Goal: Task Accomplishment & Management: Complete application form

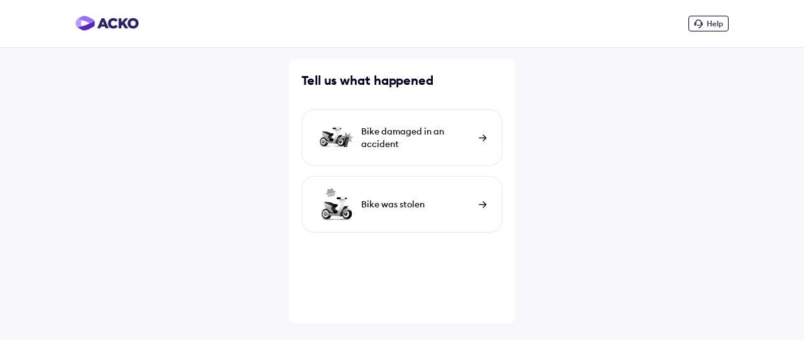
click at [408, 139] on div "Bike damaged in an accident" at bounding box center [416, 137] width 111 height 25
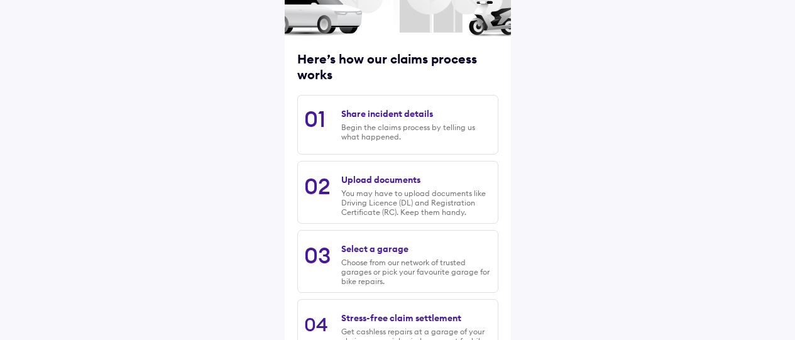
scroll to position [223, 0]
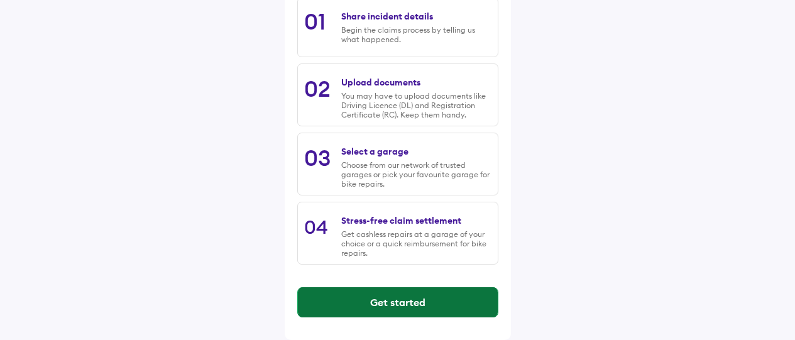
click at [416, 295] on button "Get started" at bounding box center [398, 302] width 200 height 30
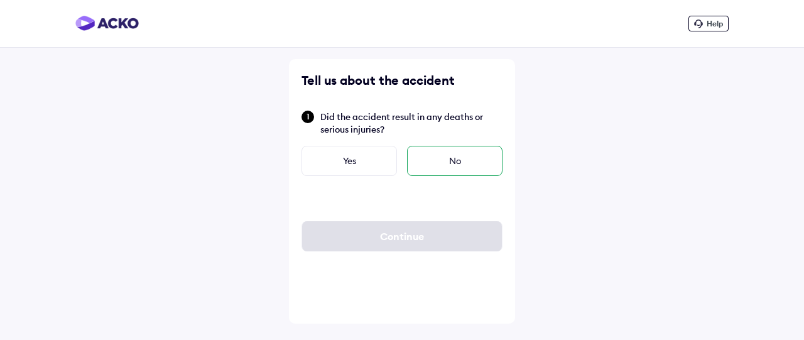
click at [416, 163] on div "No" at bounding box center [454, 161] width 95 height 30
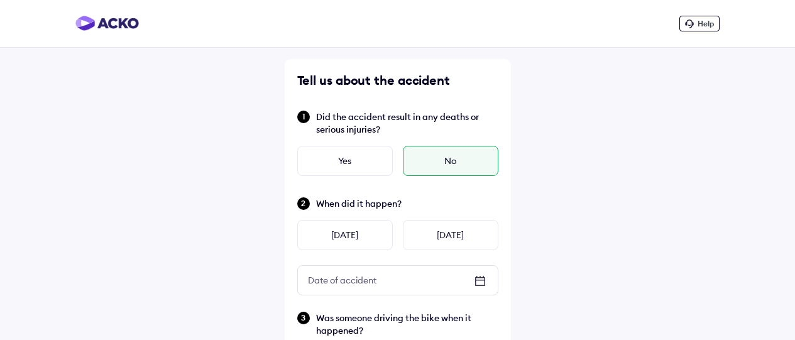
click at [481, 282] on icon at bounding box center [479, 280] width 15 height 15
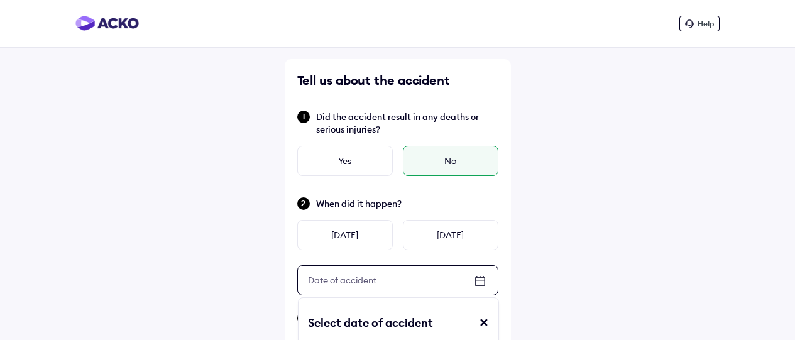
scroll to position [188, 0]
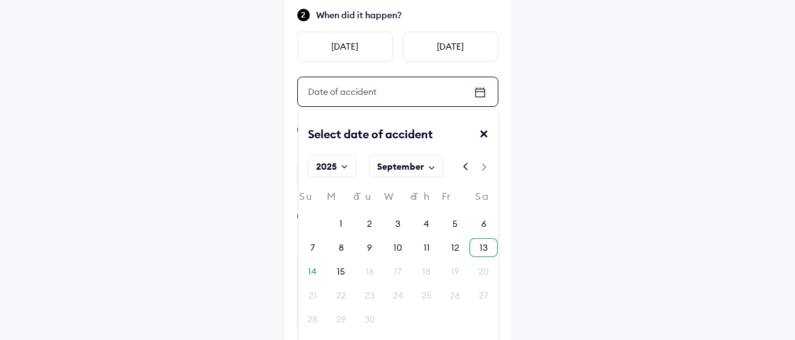
click at [486, 249] on div "13" at bounding box center [483, 247] width 8 height 13
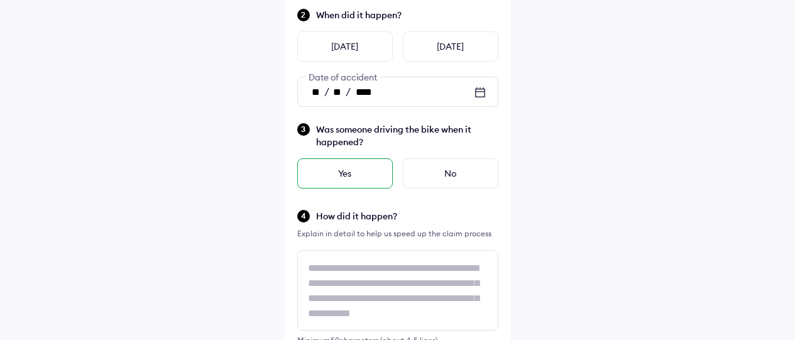
click at [372, 170] on div "Yes" at bounding box center [344, 173] width 95 height 30
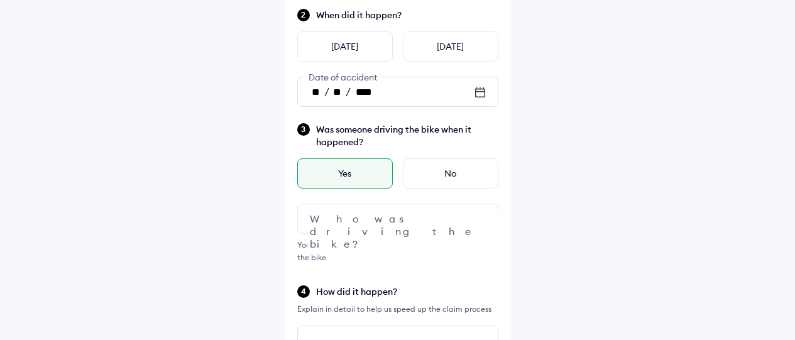
click at [474, 212] on img at bounding box center [479, 218] width 15 height 15
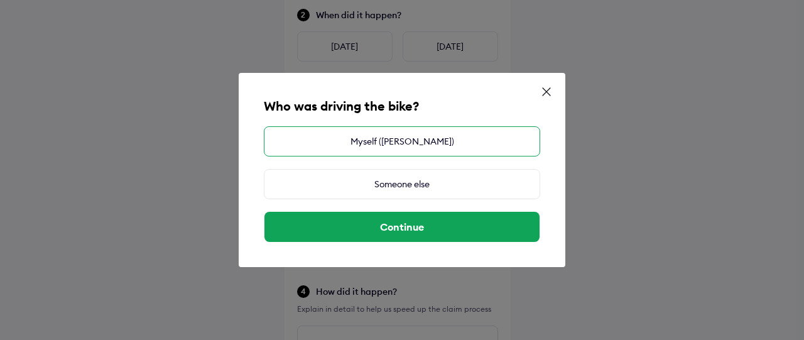
click at [391, 150] on div "Myself ([PERSON_NAME])" at bounding box center [402, 141] width 276 height 30
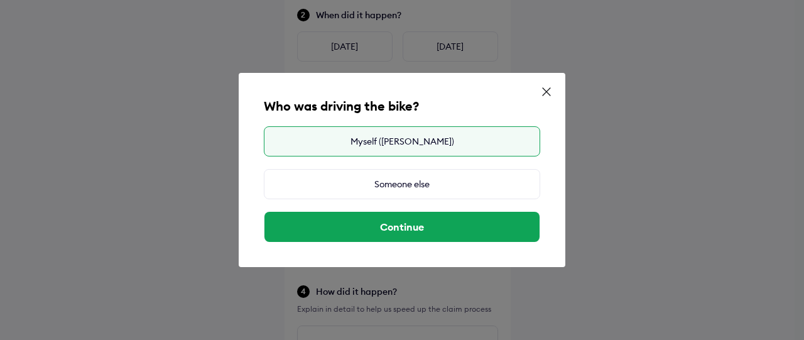
click at [391, 146] on div "Myself ([PERSON_NAME])" at bounding box center [402, 141] width 276 height 30
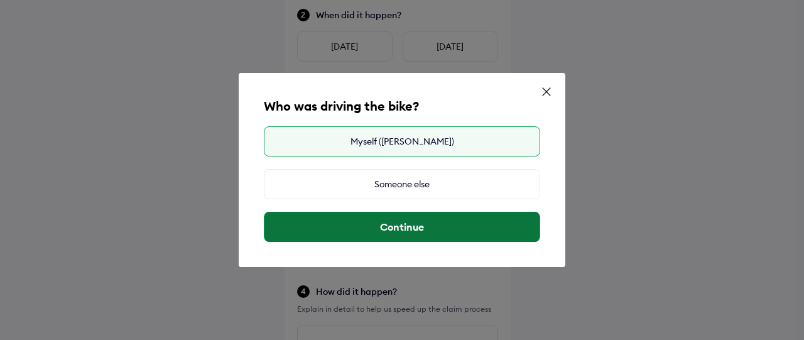
click at [413, 228] on button "Continue" at bounding box center [401, 227] width 275 height 30
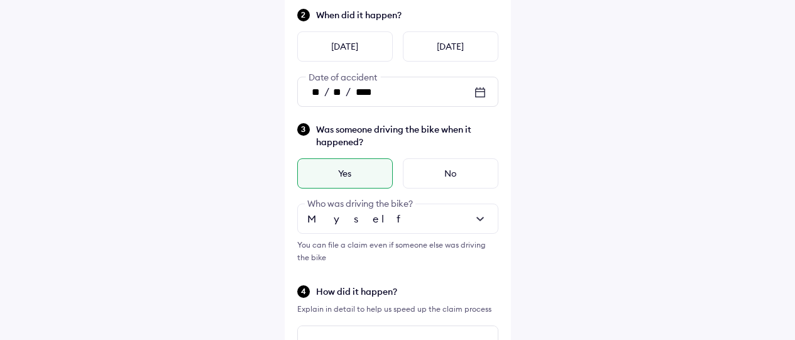
scroll to position [314, 0]
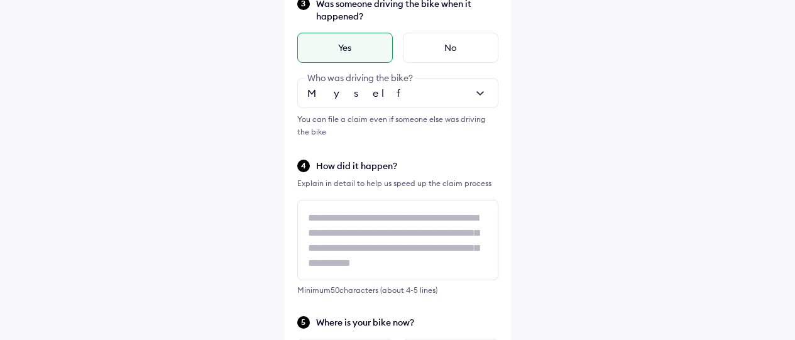
click at [362, 168] on span "How did it happen?" at bounding box center [407, 166] width 182 height 13
click at [474, 119] on div "You can file a claim even if someone else was driving the bike" at bounding box center [397, 125] width 201 height 25
click at [408, 170] on span "How did it happen?" at bounding box center [407, 166] width 182 height 13
click at [342, 170] on span "How did it happen?" at bounding box center [407, 166] width 182 height 13
click at [292, 170] on div "Tell us about the accident Did the accident result in any deaths or serious inj…" at bounding box center [398, 131] width 226 height 772
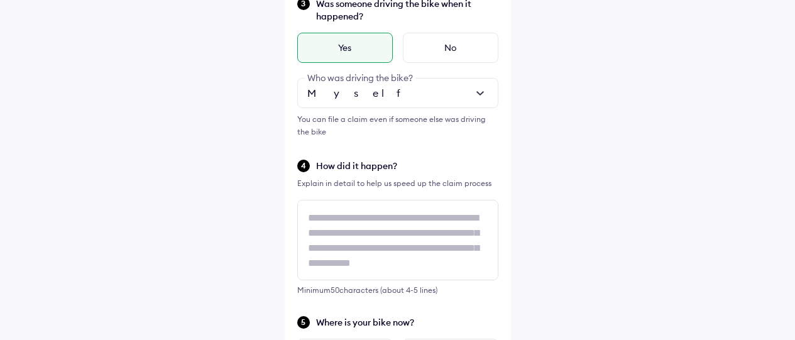
click at [303, 163] on div "How did it happen?" at bounding box center [397, 165] width 201 height 14
click at [345, 166] on span "How did it happen?" at bounding box center [407, 166] width 182 height 13
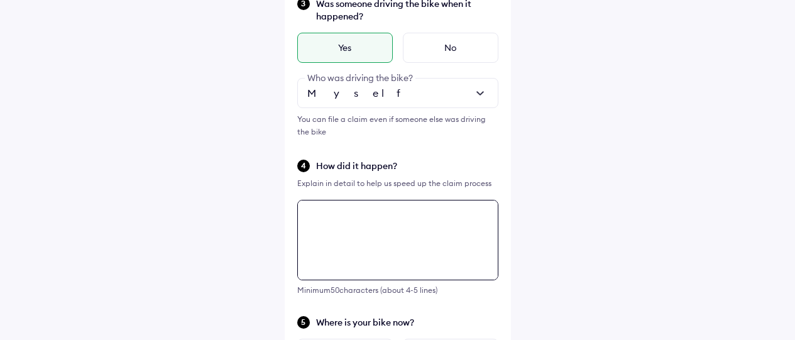
click at [350, 224] on div "Tell us about the accident Did the accident result in any deaths or serious inj…" at bounding box center [398, 131] width 226 height 772
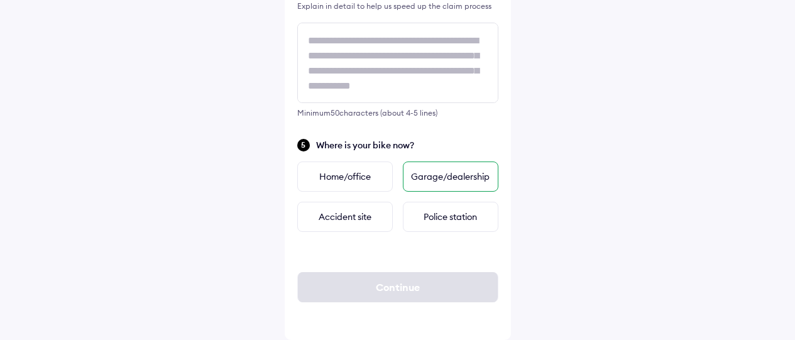
click at [437, 172] on div "Garage/dealership" at bounding box center [450, 176] width 95 height 30
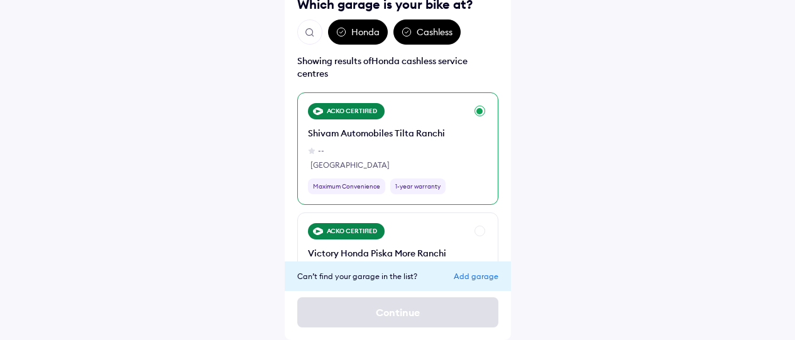
scroll to position [0, 0]
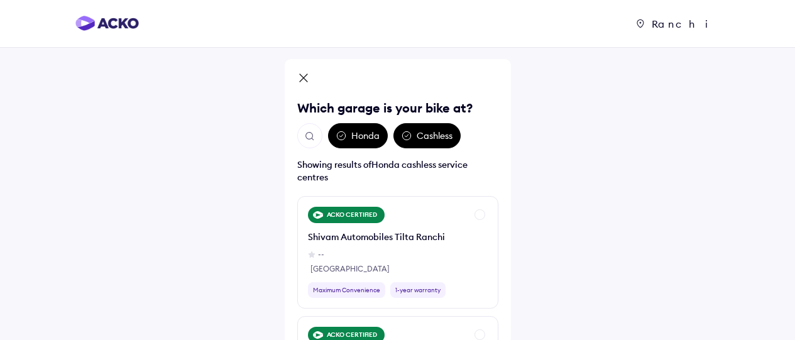
click at [303, 75] on icon at bounding box center [303, 79] width 13 height 15
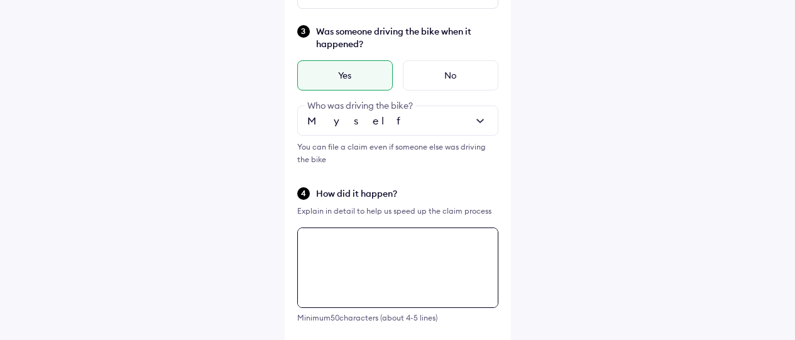
click at [343, 238] on div "Tell us about the accident Did the accident result in any deaths or serious inj…" at bounding box center [398, 187] width 226 height 828
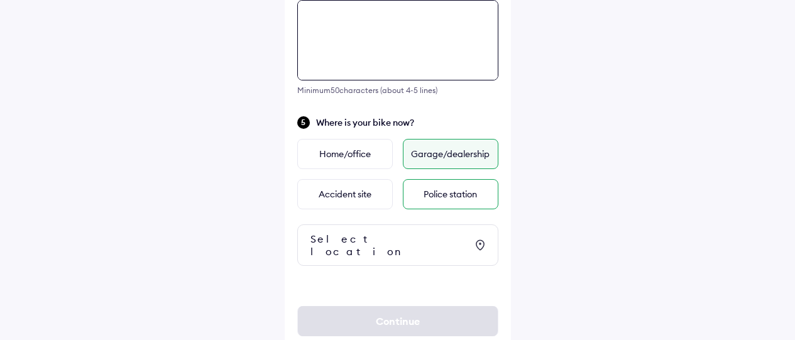
scroll to position [325, 0]
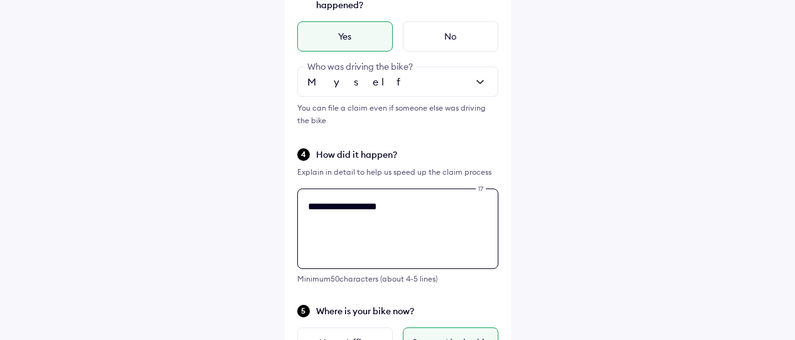
type textarea "**********"
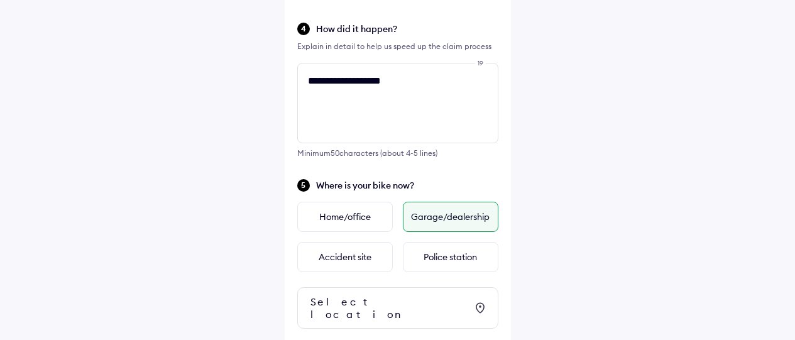
click at [453, 210] on div "Garage/dealership" at bounding box center [450, 217] width 95 height 30
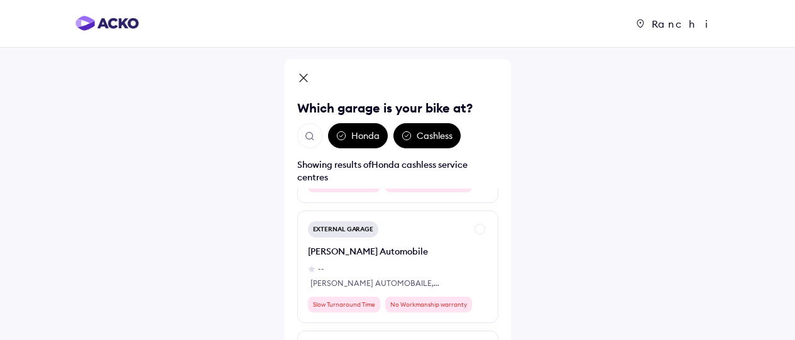
scroll to position [1806, 0]
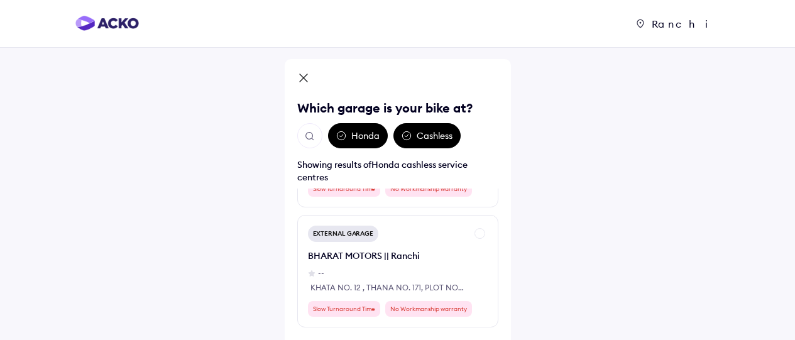
click at [310, 136] on img "Open search" at bounding box center [309, 136] width 11 height 11
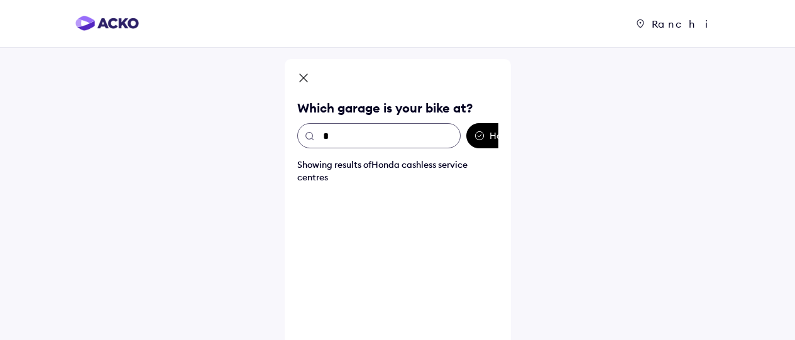
scroll to position [0, 0]
type input "**"
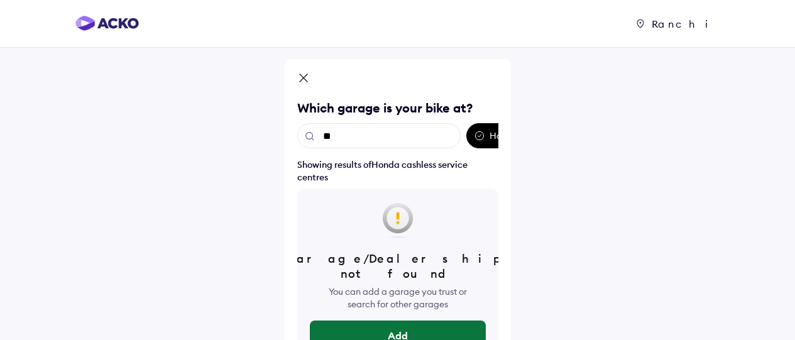
click at [409, 323] on button "Add" at bounding box center [398, 335] width 176 height 30
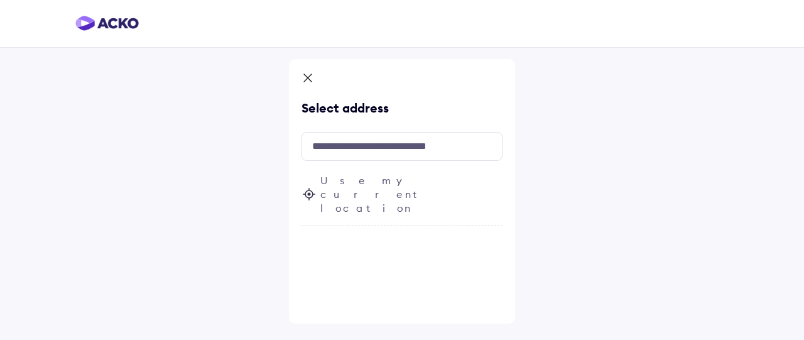
click at [360, 185] on span "Use my current location" at bounding box center [411, 193] width 182 height 41
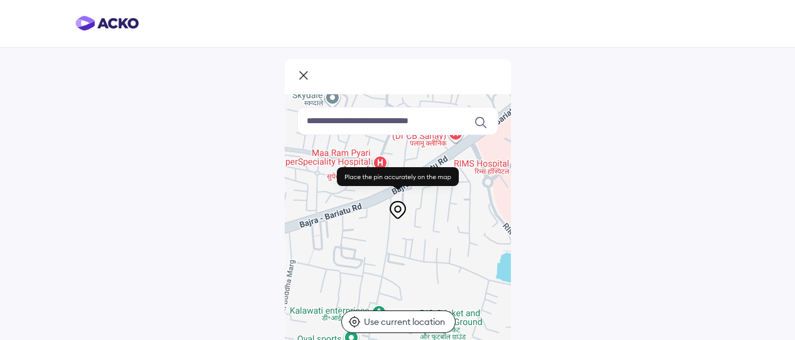
click at [299, 69] on icon at bounding box center [303, 76] width 13 height 15
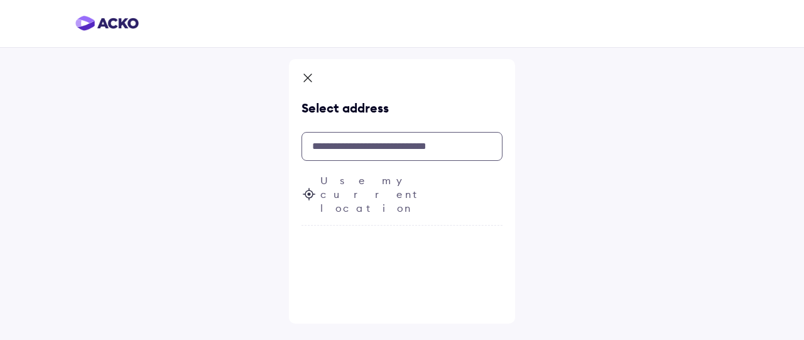
click at [372, 147] on input "text" at bounding box center [401, 146] width 201 height 29
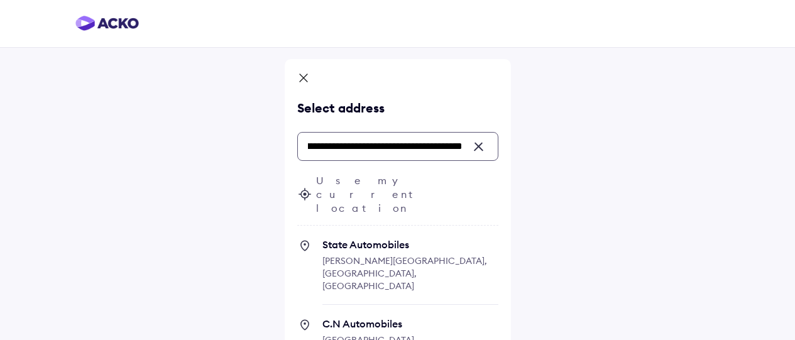
type input "**********"
click at [307, 78] on icon at bounding box center [303, 79] width 13 height 15
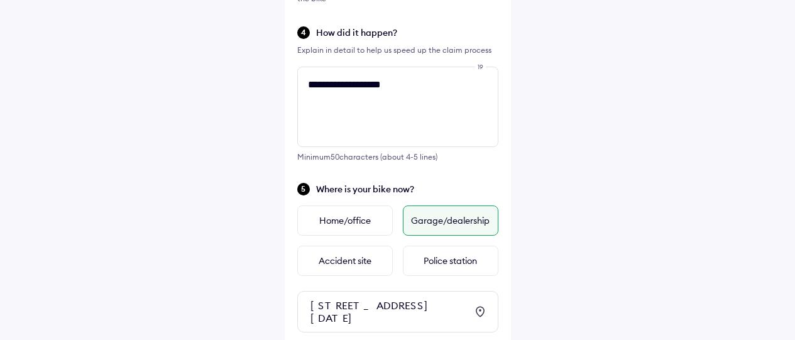
scroll to position [573, 0]
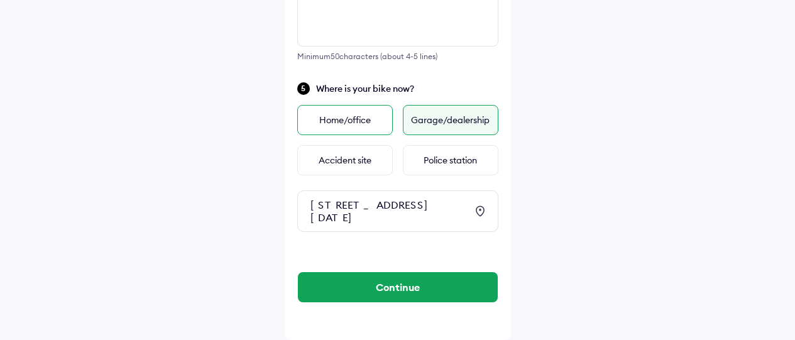
click at [335, 105] on div "Home/office" at bounding box center [344, 120] width 95 height 30
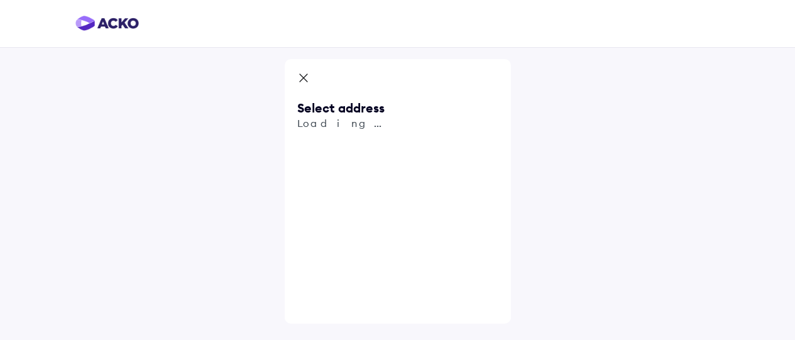
scroll to position [0, 0]
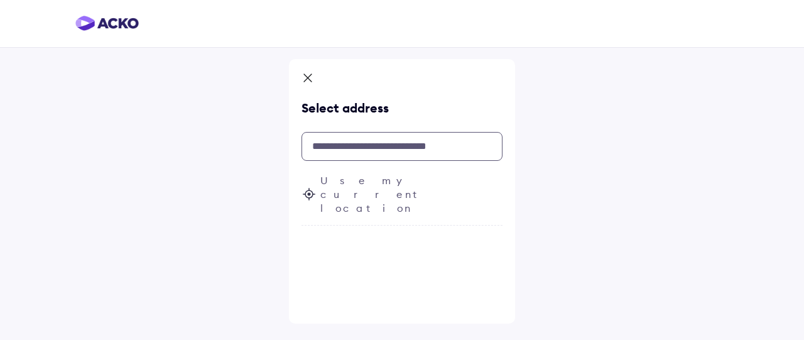
click at [357, 144] on input "text" at bounding box center [401, 146] width 201 height 29
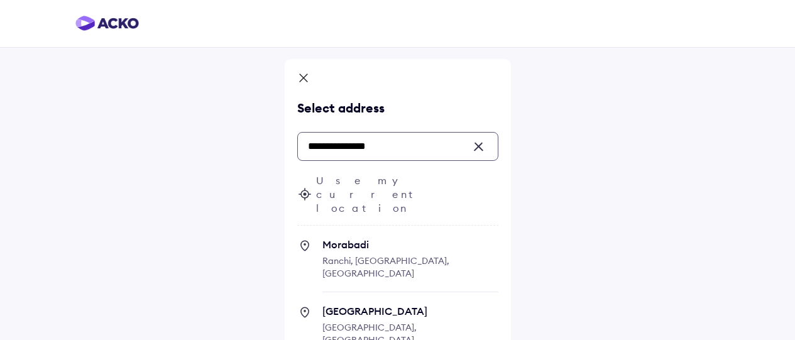
click at [382, 255] on span "Ranchi, [GEOGRAPHIC_DATA], [GEOGRAPHIC_DATA]" at bounding box center [385, 267] width 127 height 24
type input "**********"
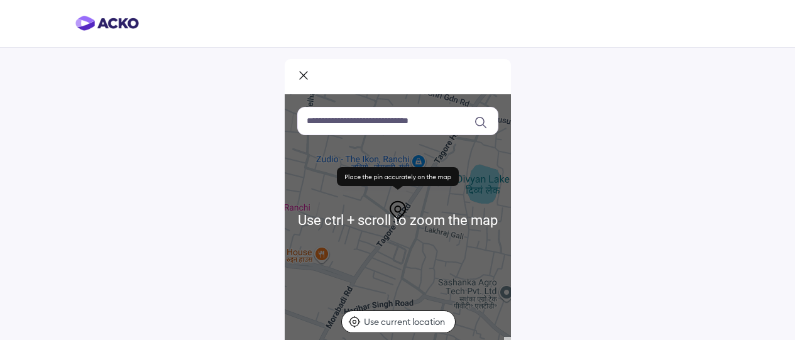
scroll to position [136, 0]
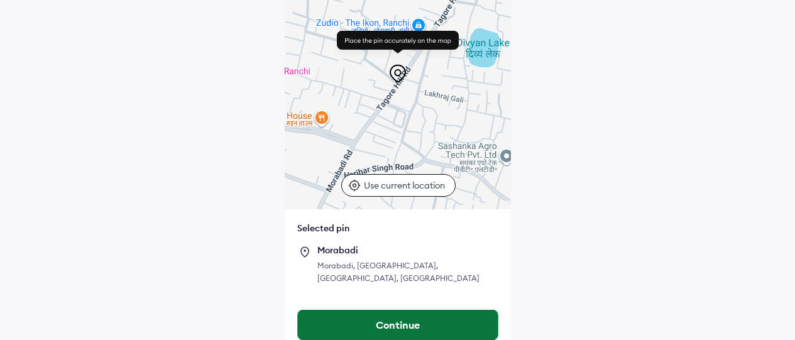
click at [421, 310] on button "Continue" at bounding box center [398, 325] width 200 height 30
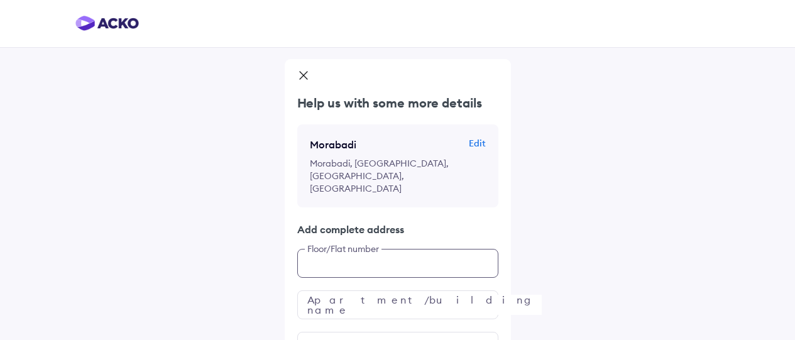
scroll to position [68, 0]
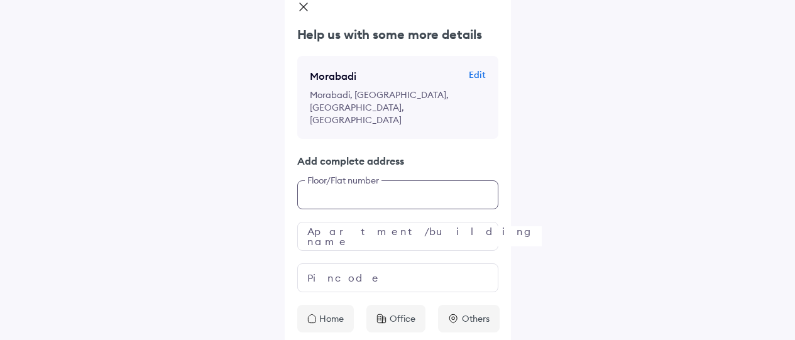
click at [374, 236] on div "Help us with some more details Morabadi Edit Morabadi, [GEOGRAPHIC_DATA] Add co…" at bounding box center [398, 179] width 226 height 307
type input "**********"
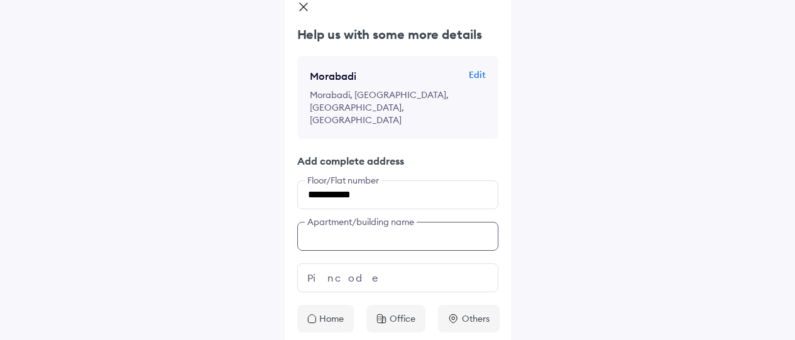
scroll to position [91, 0]
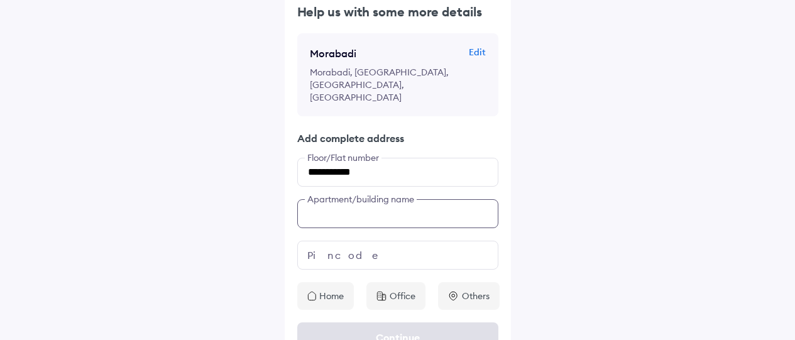
click at [389, 214] on div "**********" at bounding box center [398, 156] width 226 height 307
type input "**********"
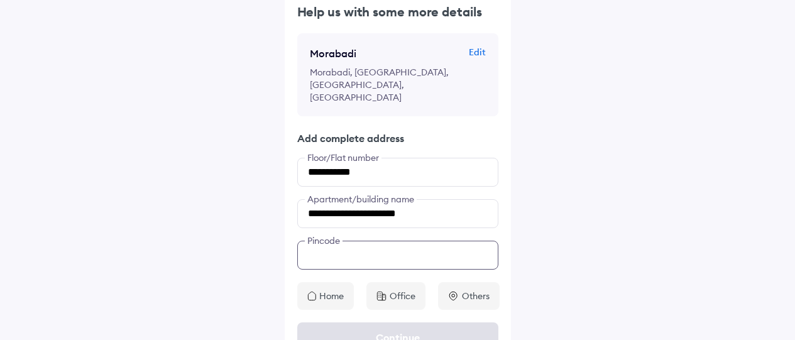
click at [391, 241] on input "text" at bounding box center [397, 255] width 201 height 29
type input "******"
click at [319, 282] on div "Home" at bounding box center [325, 296] width 57 height 28
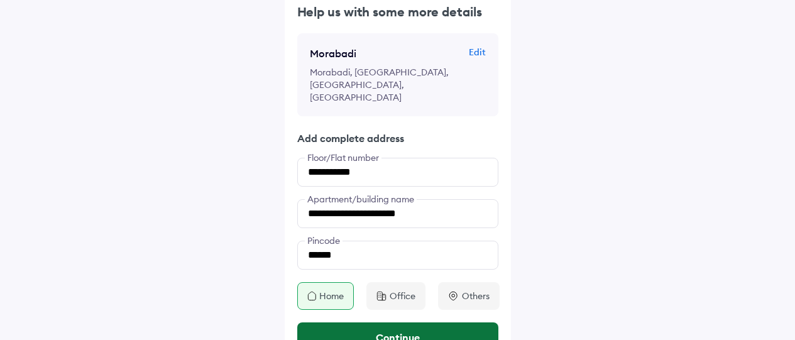
click at [455, 322] on button "Continue" at bounding box center [397, 337] width 201 height 30
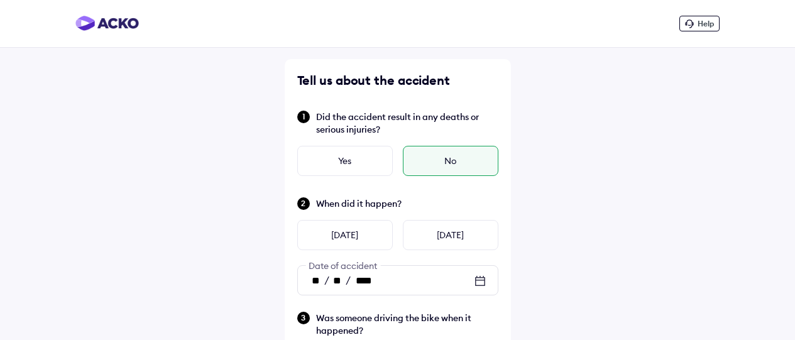
scroll to position [548, 0]
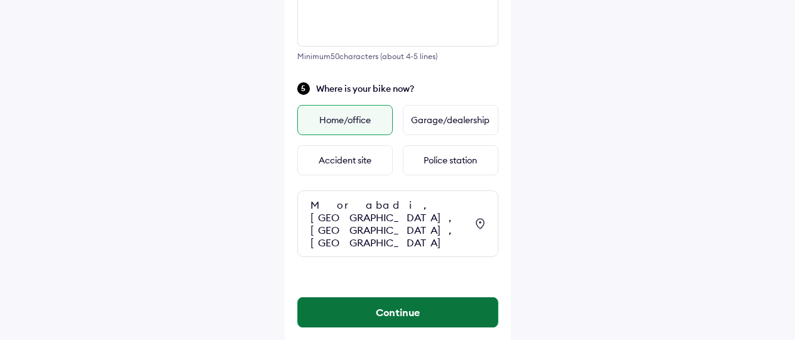
click at [384, 297] on button "Continue" at bounding box center [398, 312] width 200 height 30
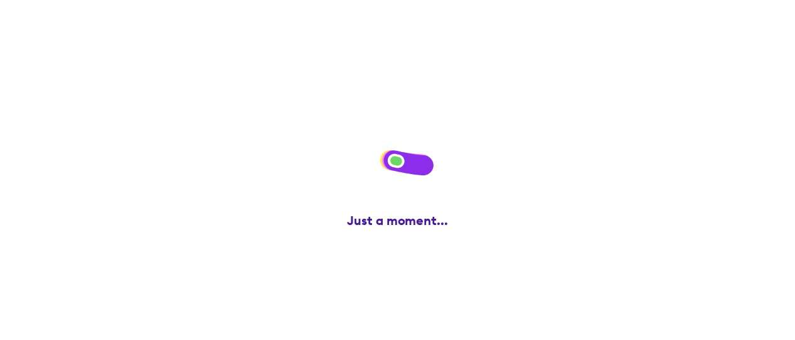
scroll to position [0, 0]
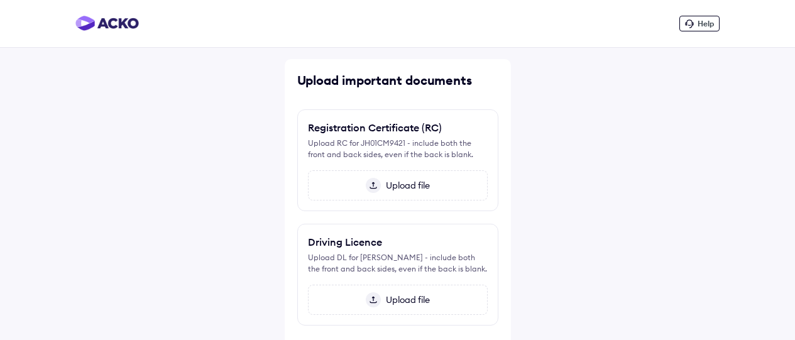
click at [391, 187] on span "Upload file" at bounding box center [405, 185] width 49 height 11
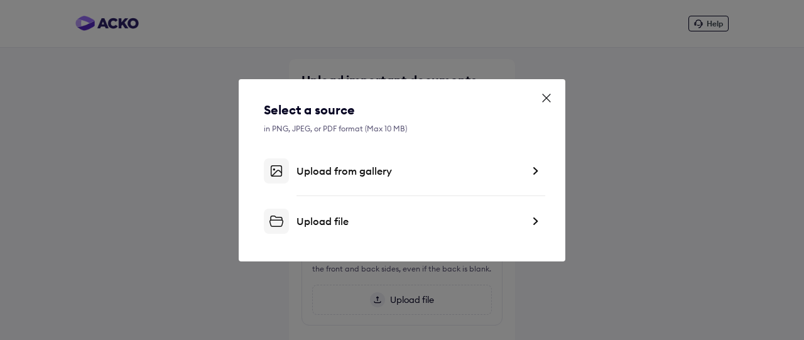
click at [313, 221] on div "Upload file" at bounding box center [409, 221] width 226 height 13
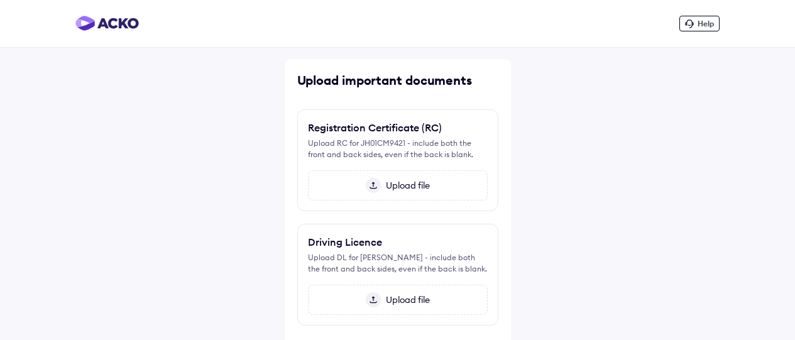
click at [404, 182] on span "Upload file" at bounding box center [405, 185] width 49 height 11
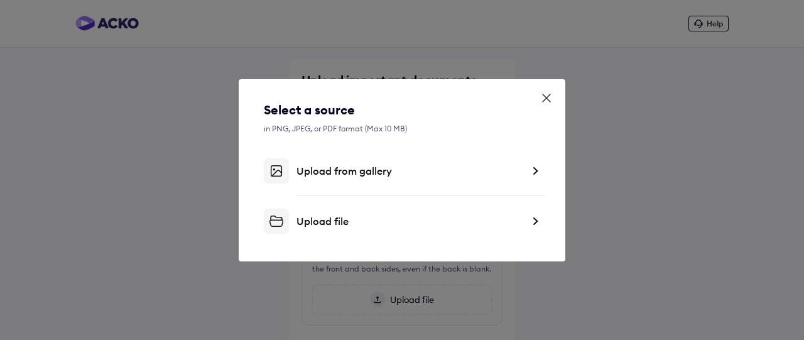
click at [334, 215] on div "Upload file" at bounding box center [409, 221] width 226 height 13
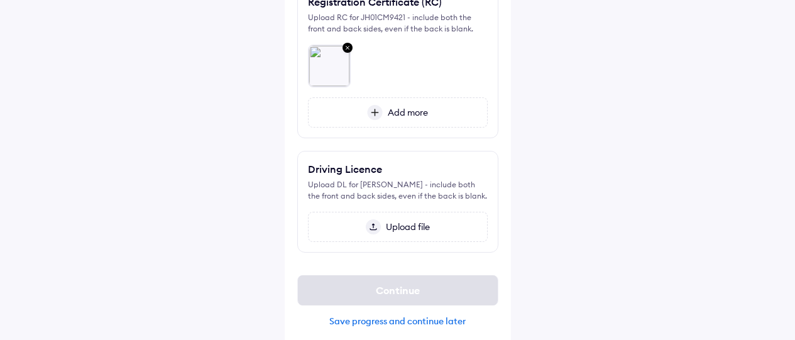
scroll to position [135, 0]
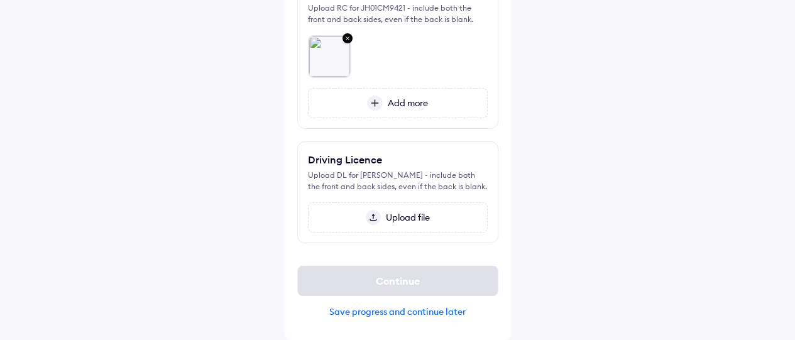
click at [419, 210] on div "Upload file" at bounding box center [398, 217] width 180 height 30
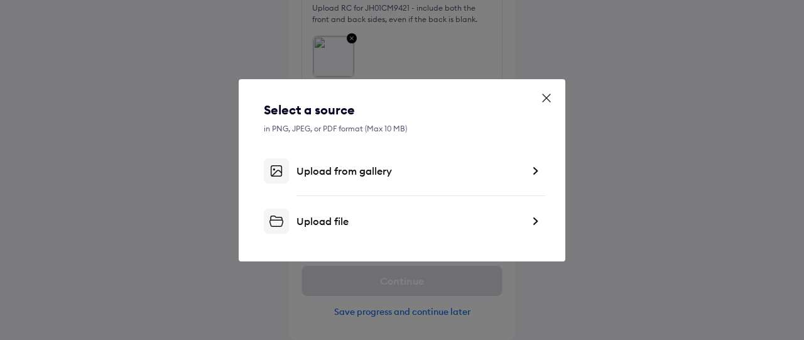
click at [324, 224] on div "Upload file" at bounding box center [409, 221] width 226 height 13
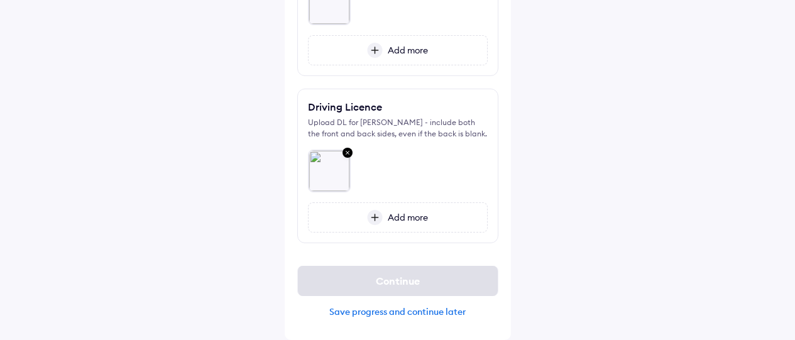
scroll to position [62, 0]
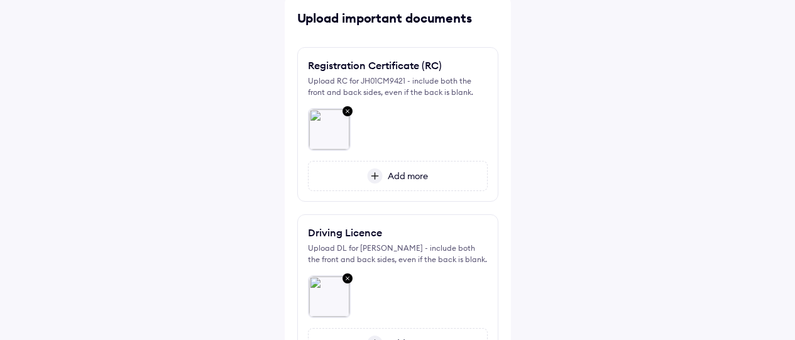
click at [396, 171] on span "Add more" at bounding box center [405, 175] width 45 height 11
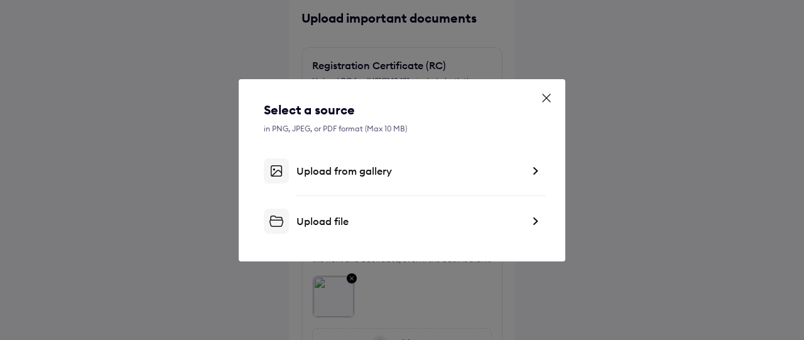
click at [373, 210] on div "Upload file" at bounding box center [402, 221] width 276 height 25
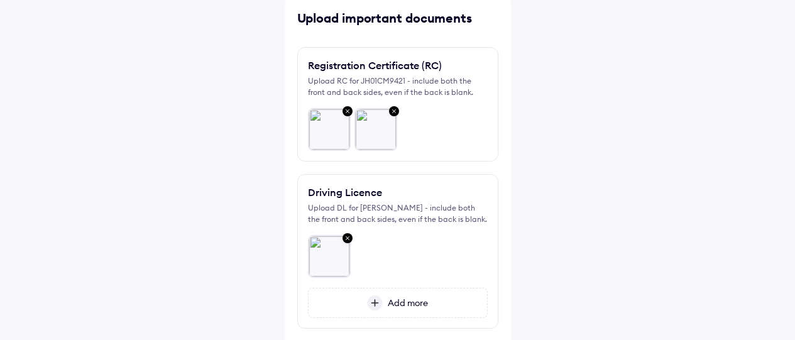
click at [396, 300] on span "Add more" at bounding box center [405, 302] width 45 height 11
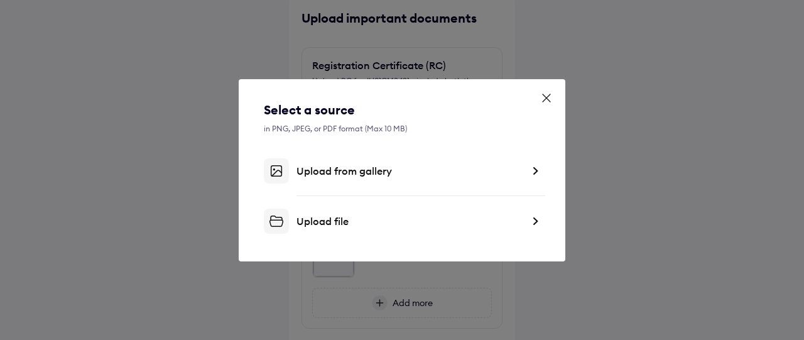
click at [348, 222] on div "Upload file" at bounding box center [409, 221] width 226 height 13
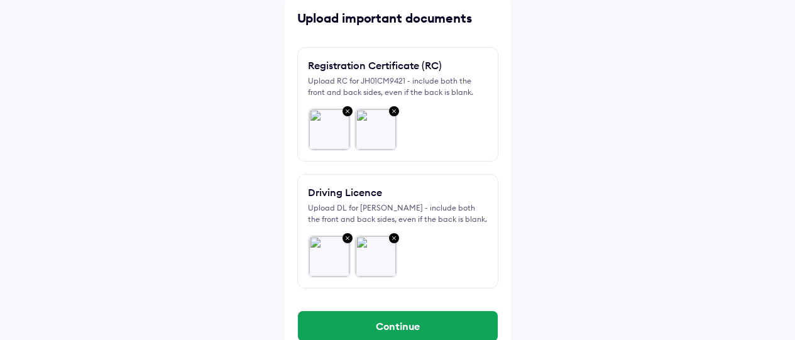
scroll to position [107, 0]
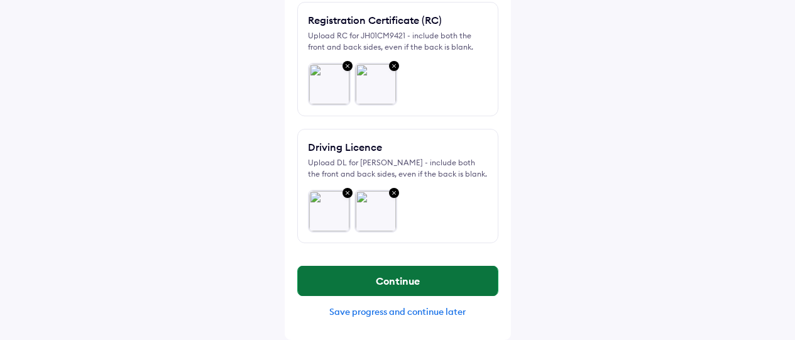
click at [399, 282] on button "Continue" at bounding box center [398, 281] width 200 height 30
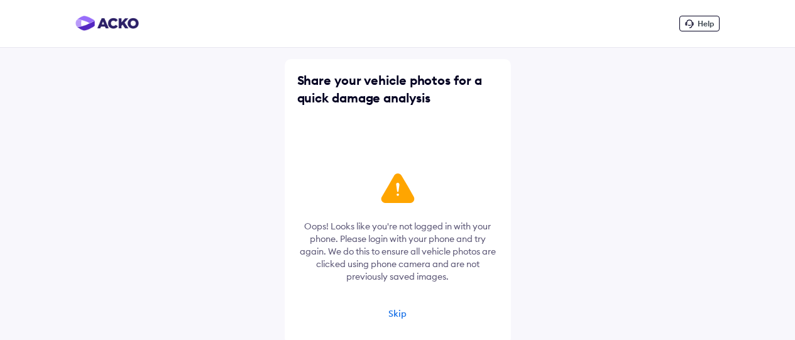
click at [401, 190] on icon at bounding box center [397, 188] width 33 height 30
click at [398, 312] on div "Skip" at bounding box center [397, 313] width 18 height 11
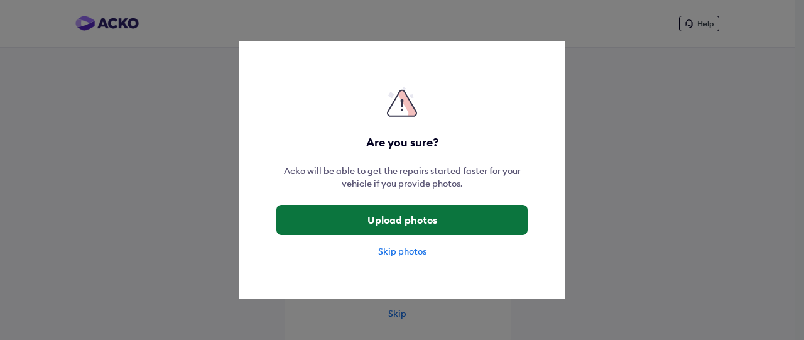
click at [384, 222] on button "Upload photos" at bounding box center [401, 220] width 251 height 30
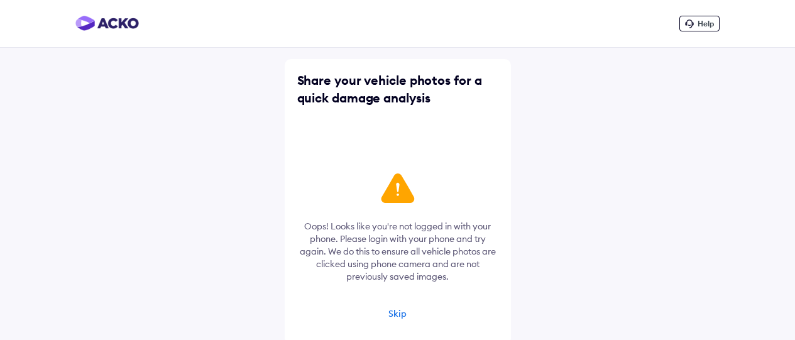
click at [394, 316] on div "Skip" at bounding box center [397, 313] width 18 height 11
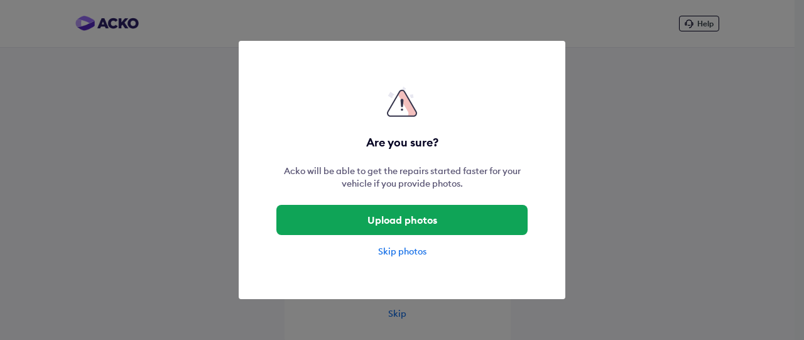
click at [401, 251] on div "Skip photos" at bounding box center [401, 251] width 251 height 13
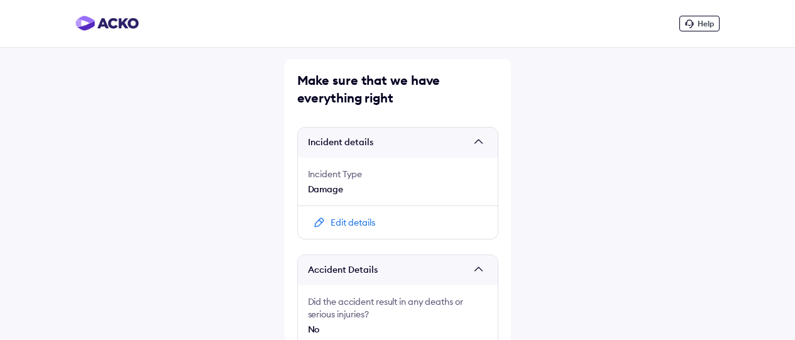
click at [332, 175] on div "Incident Type" at bounding box center [398, 174] width 180 height 13
click at [338, 219] on div "Edit details" at bounding box center [352, 222] width 45 height 13
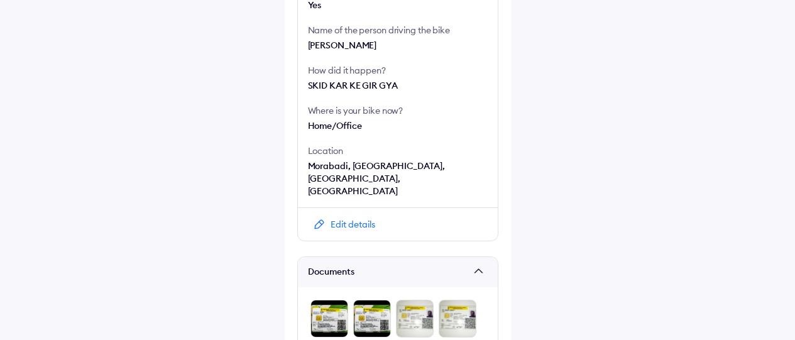
scroll to position [474, 0]
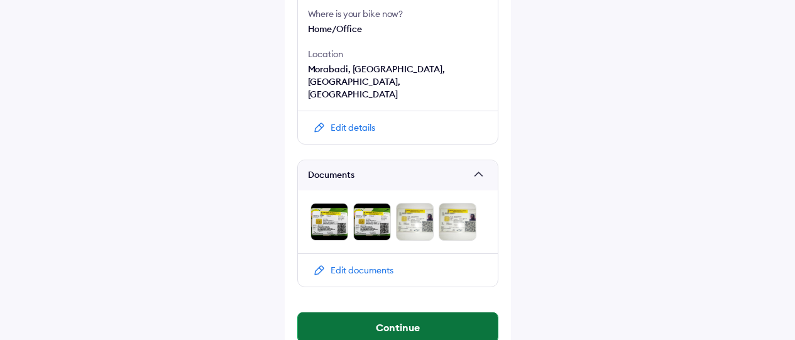
click at [401, 314] on button "Continue" at bounding box center [398, 327] width 200 height 30
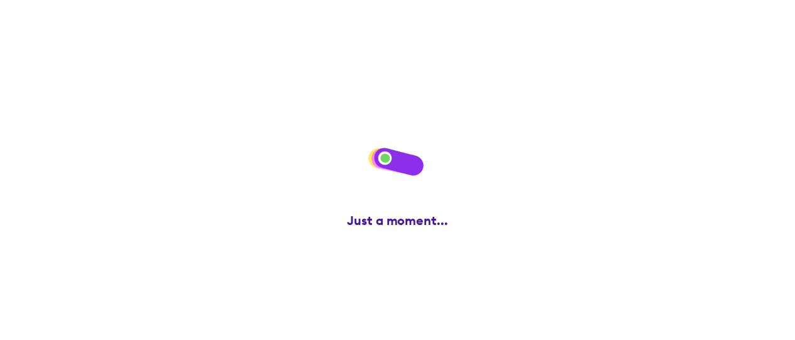
scroll to position [0, 0]
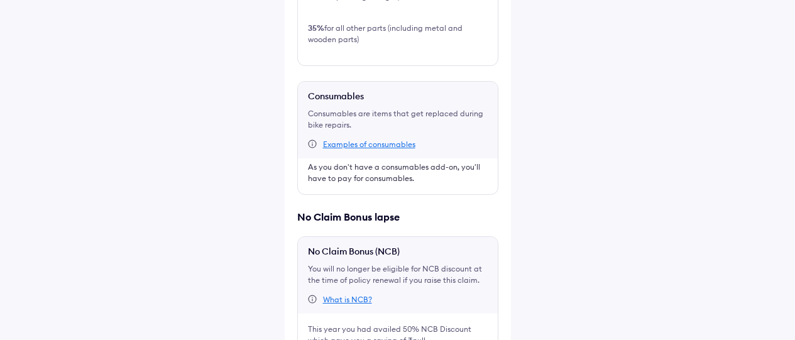
scroll to position [674, 0]
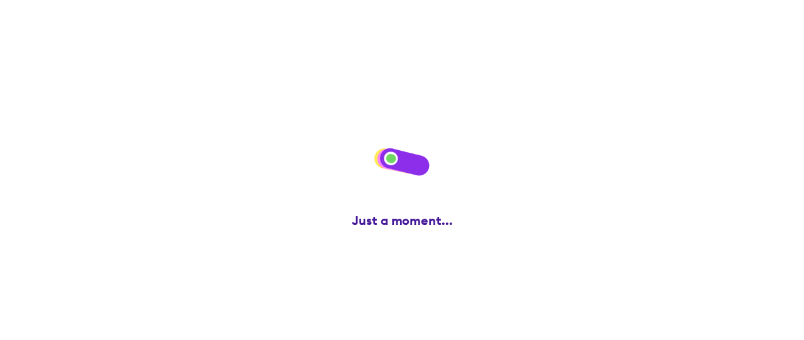
scroll to position [0, 0]
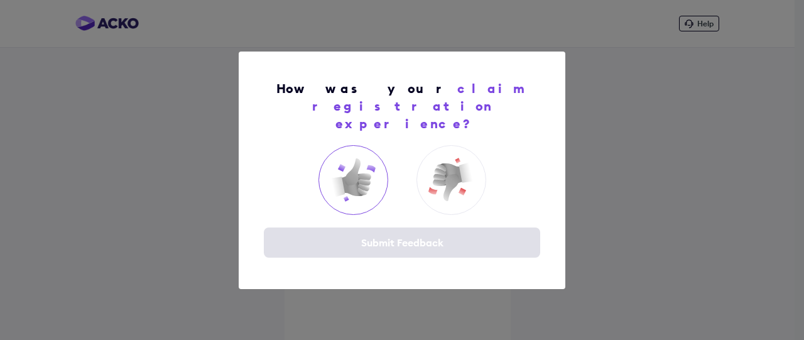
click at [361, 170] on img at bounding box center [353, 180] width 50 height 50
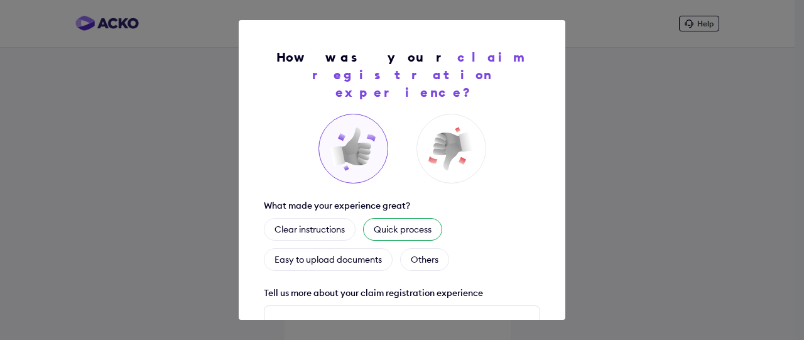
click at [386, 218] on div "Quick process" at bounding box center [402, 229] width 79 height 23
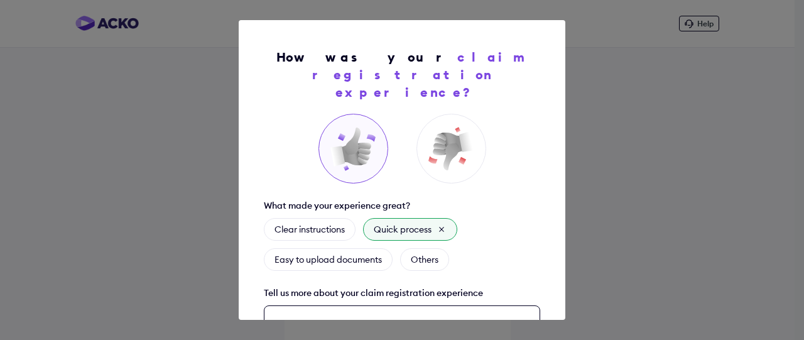
click at [397, 307] on div "How was your claim registration experience? What made your experience great? Cl…" at bounding box center [402, 170] width 327 height 300
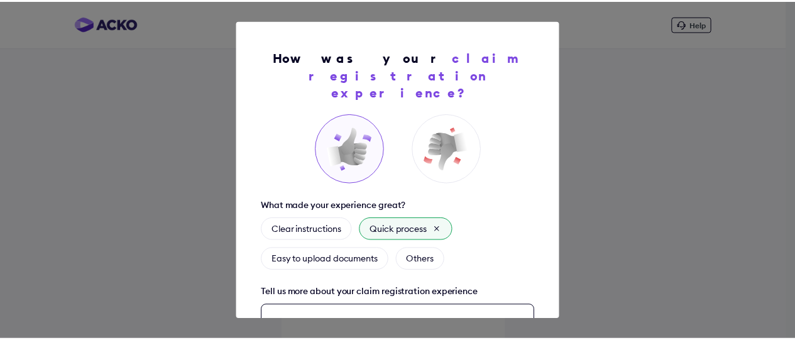
scroll to position [137, 0]
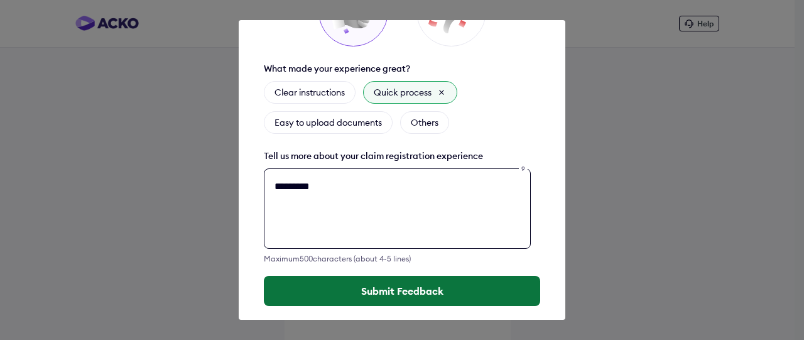
type textarea "*********"
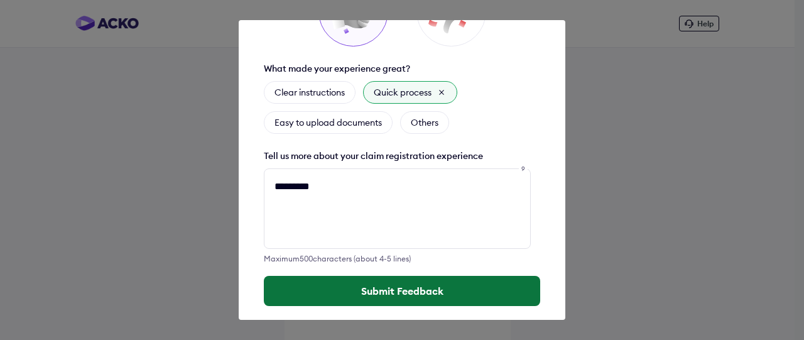
click at [403, 276] on button "Submit Feedback" at bounding box center [402, 291] width 276 height 30
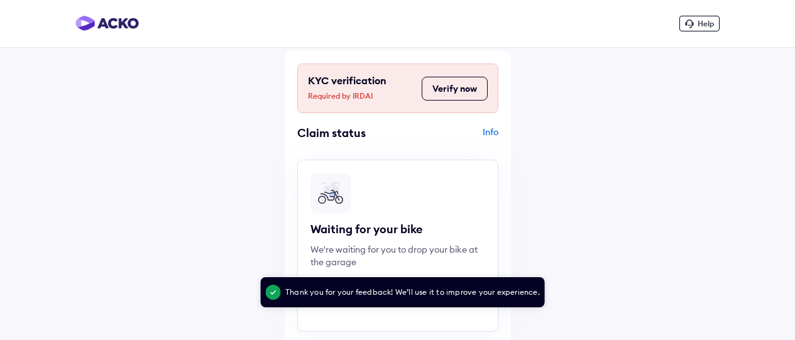
scroll to position [63, 0]
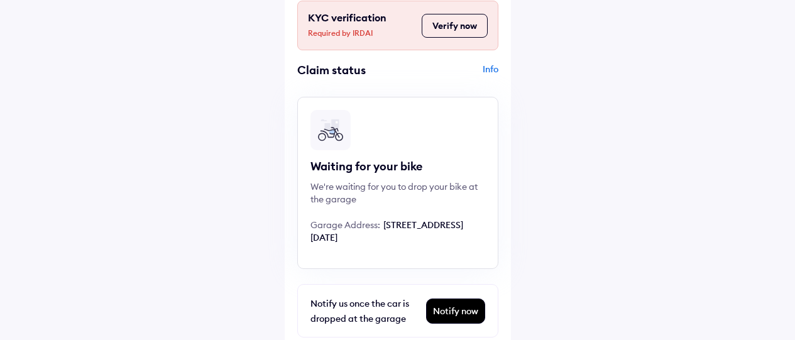
click at [458, 27] on button "Verify now" at bounding box center [454, 26] width 66 height 24
